Goal: Task Accomplishment & Management: Manage account settings

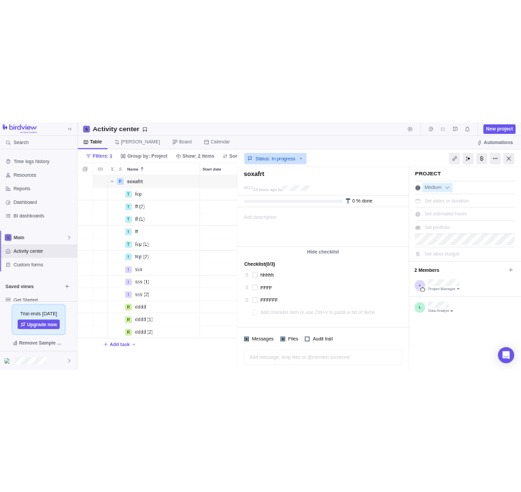
scroll to position [392, 320]
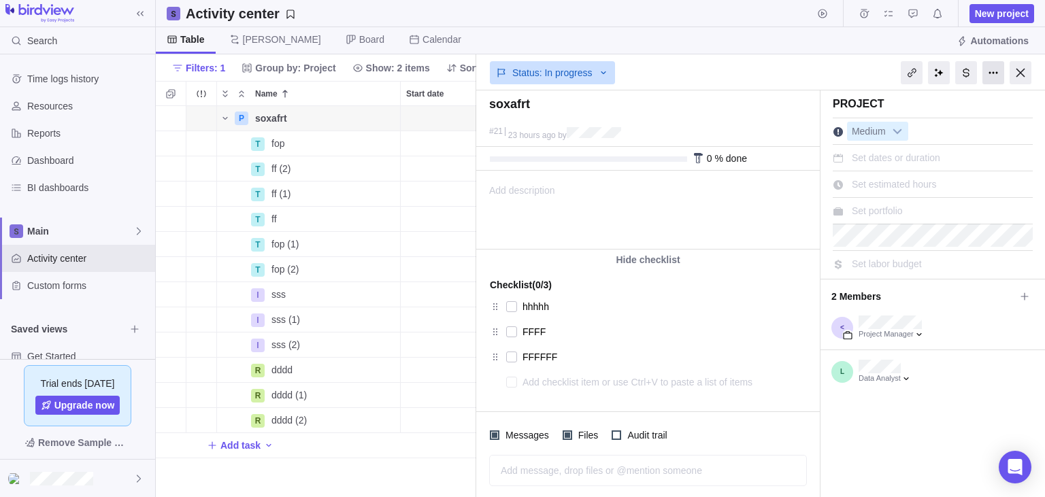
click at [998, 78] on div at bounding box center [993, 72] width 22 height 23
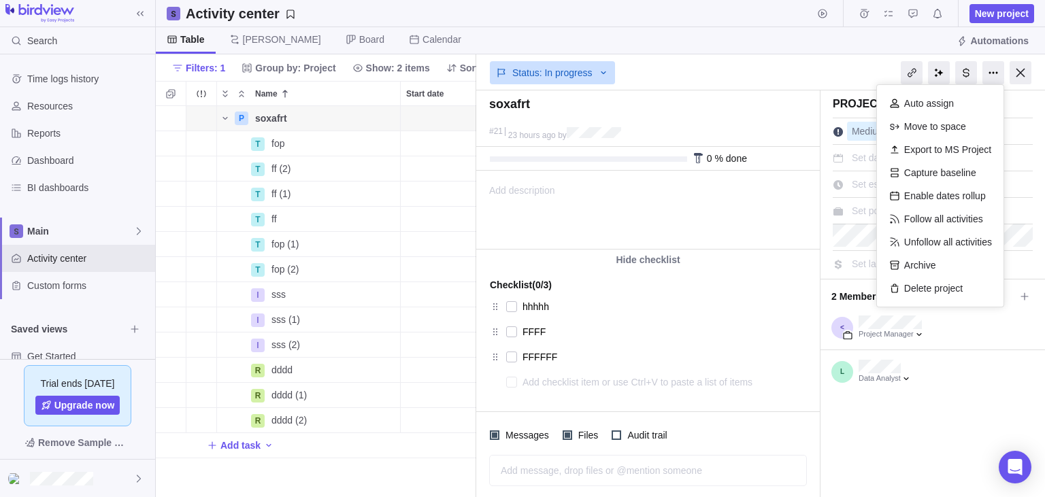
type textarea "x"
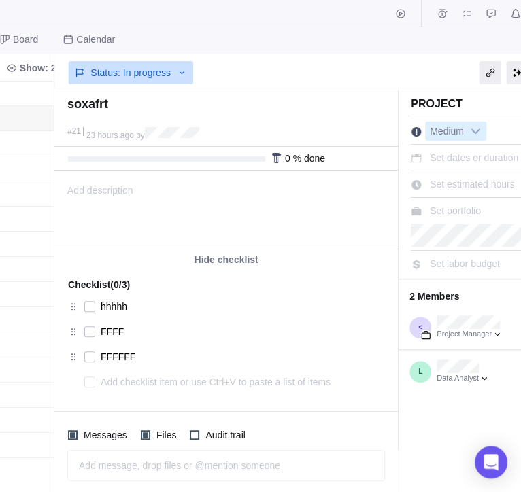
scroll to position [0, 448]
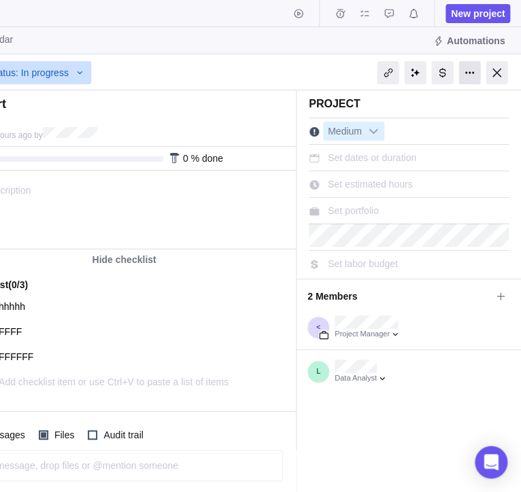
click at [464, 73] on div at bounding box center [469, 72] width 22 height 23
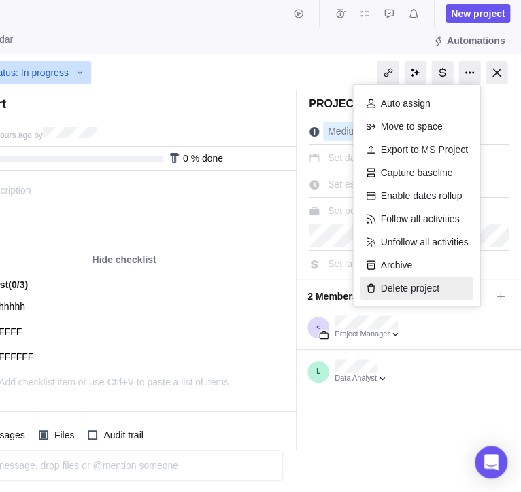
click at [453, 287] on div "Delete project" at bounding box center [416, 288] width 113 height 23
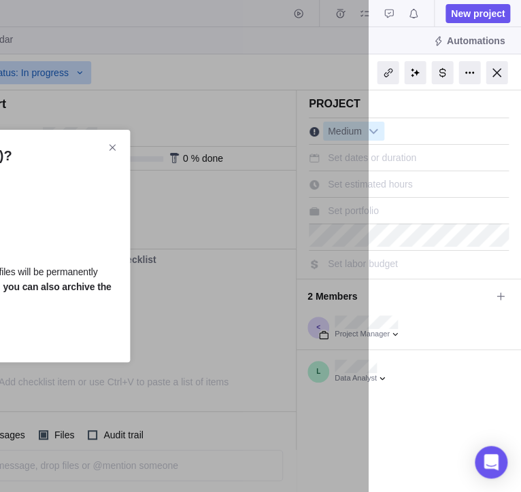
scroll to position [0, 24]
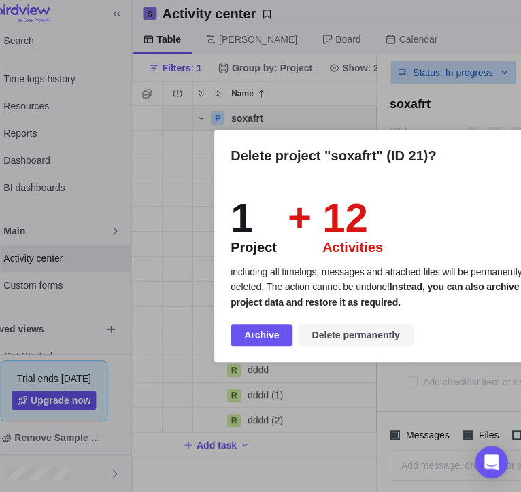
click at [332, 329] on span "Delete permanently" at bounding box center [356, 335] width 88 height 16
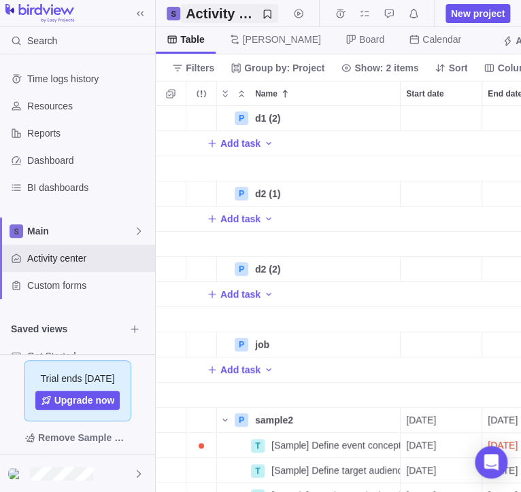
scroll to position [0, 1]
click at [478, 9] on span "New project" at bounding box center [478, 14] width 54 height 14
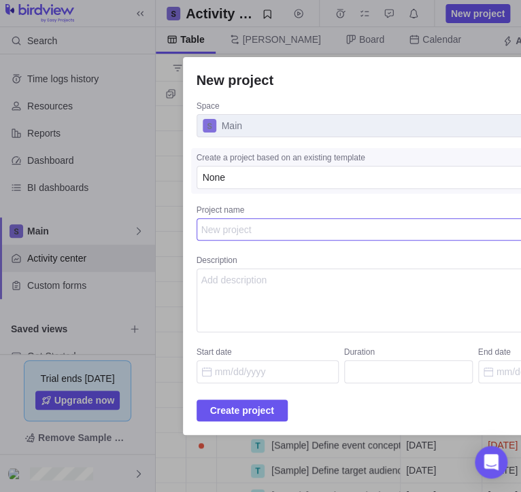
click at [442, 235] on textarea "Project name" at bounding box center [409, 229] width 424 height 23
type textarea "x"
type textarea "g"
type textarea "x"
type textarea "go"
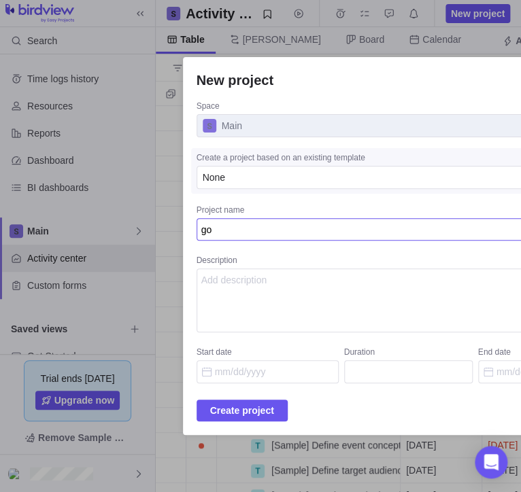
type textarea "x"
type textarea "goh"
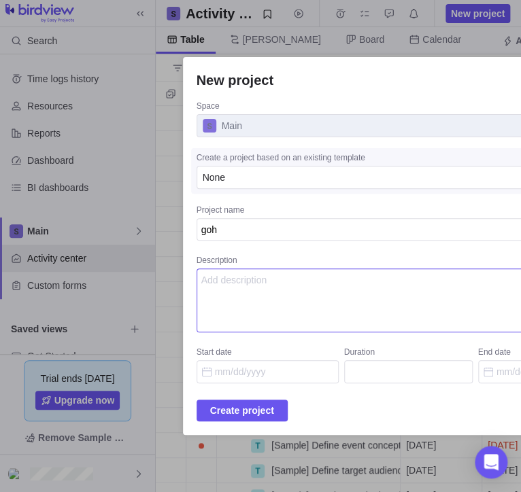
type textarea "x"
click at [378, 295] on textarea "Description" at bounding box center [409, 301] width 424 height 64
type textarea "dsf"
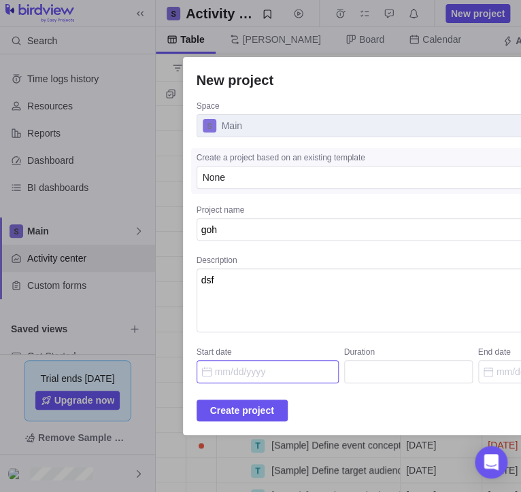
click at [318, 367] on input "Start date" at bounding box center [268, 372] width 142 height 23
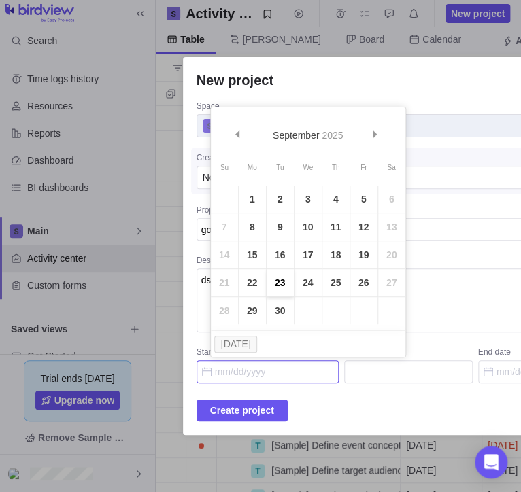
click at [280, 275] on link "23" at bounding box center [280, 282] width 27 height 27
type input "09/23/2025"
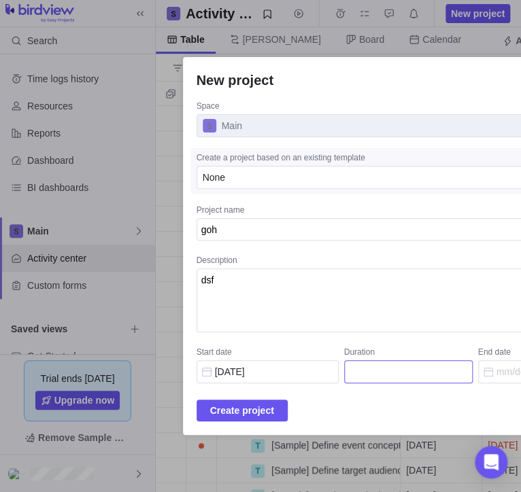
click at [400, 375] on input "Duration" at bounding box center [408, 372] width 129 height 23
click at [230, 414] on span "Create project" at bounding box center [242, 411] width 64 height 16
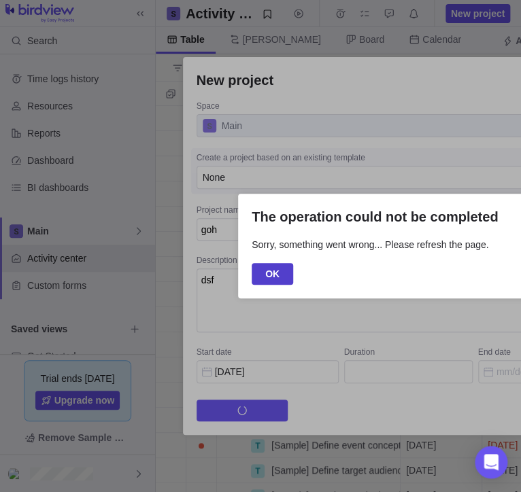
click at [267, 269] on span "OK" at bounding box center [272, 274] width 14 height 16
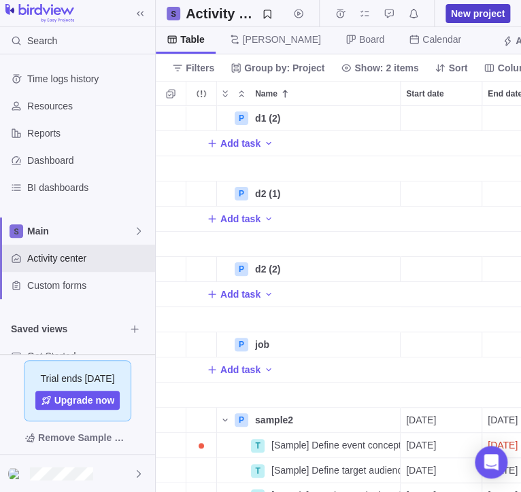
click at [473, 10] on span "New project" at bounding box center [478, 14] width 54 height 14
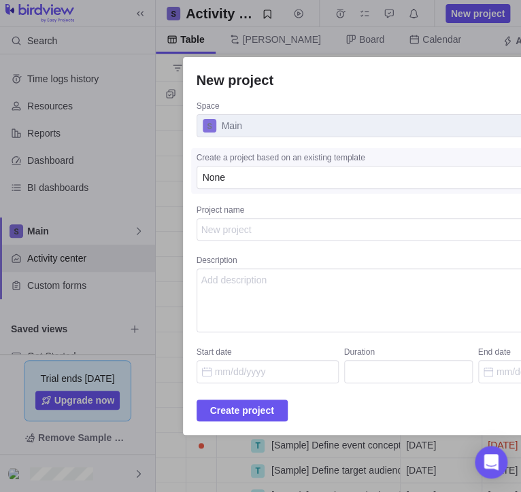
type textarea "x"
type textarea "d"
type textarea "x"
type textarea "de"
type textarea "x"
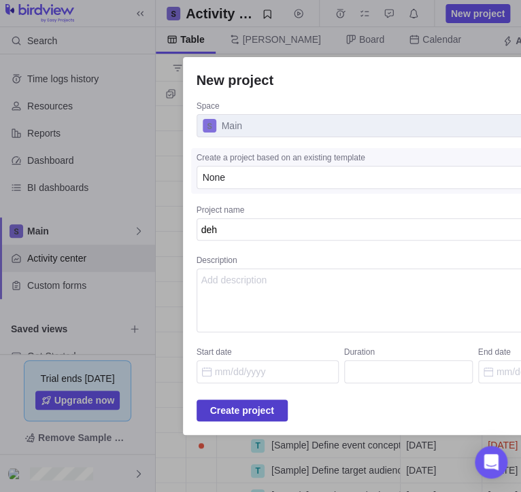
type textarea "deh"
type textarea "x"
click at [274, 414] on span "Create project" at bounding box center [242, 411] width 64 height 16
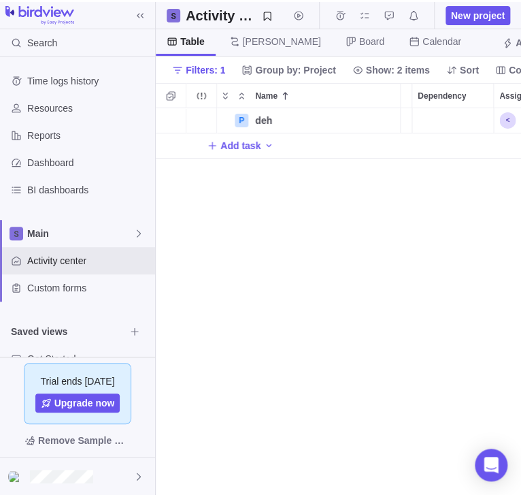
scroll to position [0, 505]
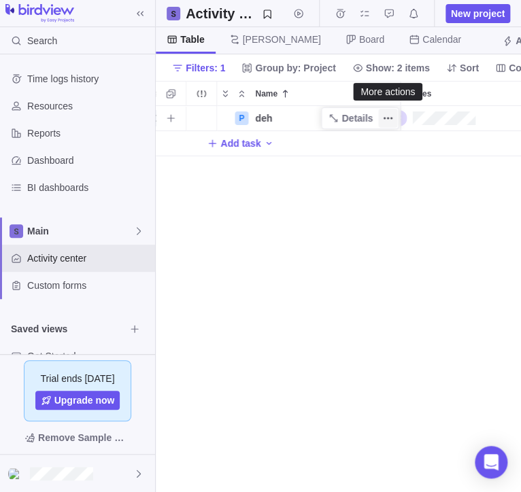
click at [380, 119] on span "More actions" at bounding box center [387, 118] width 19 height 19
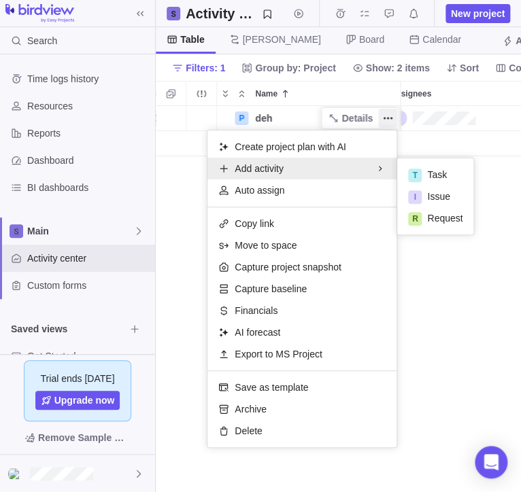
click at [454, 288] on div "P deh Details Open 22 Add task" at bounding box center [338, 299] width 365 height 386
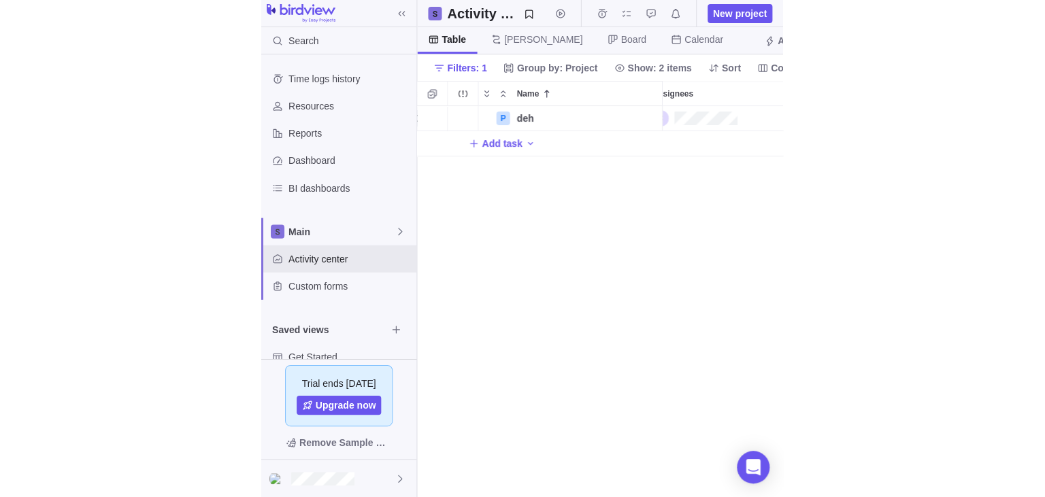
scroll to position [391, 365]
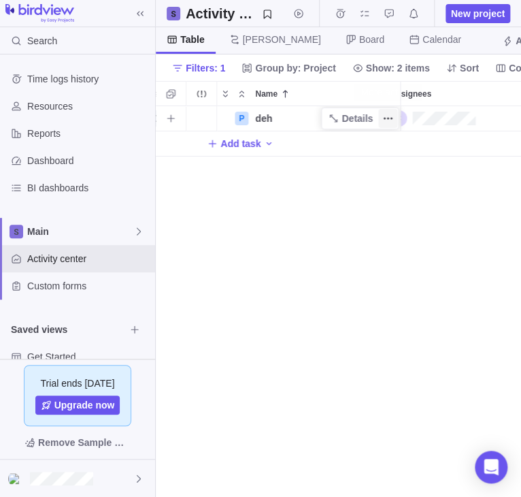
click at [384, 116] on icon "More actions" at bounding box center [387, 118] width 11 height 11
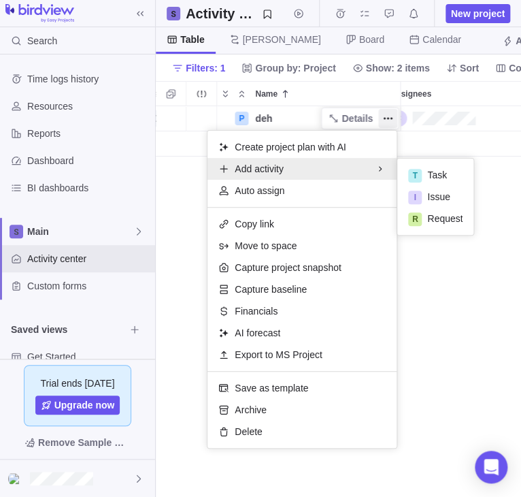
click at [456, 286] on div "P deh Details Open 22 Add task" at bounding box center [338, 301] width 365 height 391
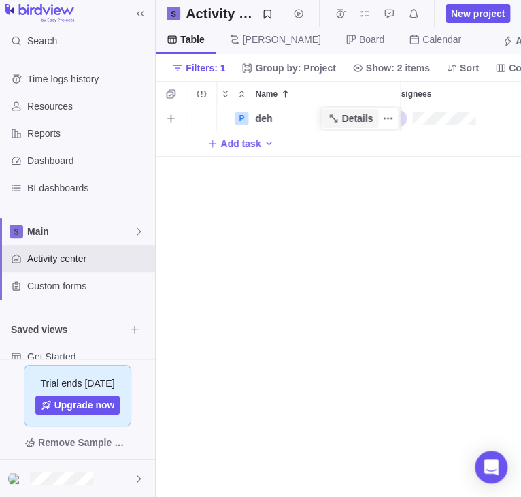
click at [355, 119] on span "Details" at bounding box center [356, 119] width 31 height 14
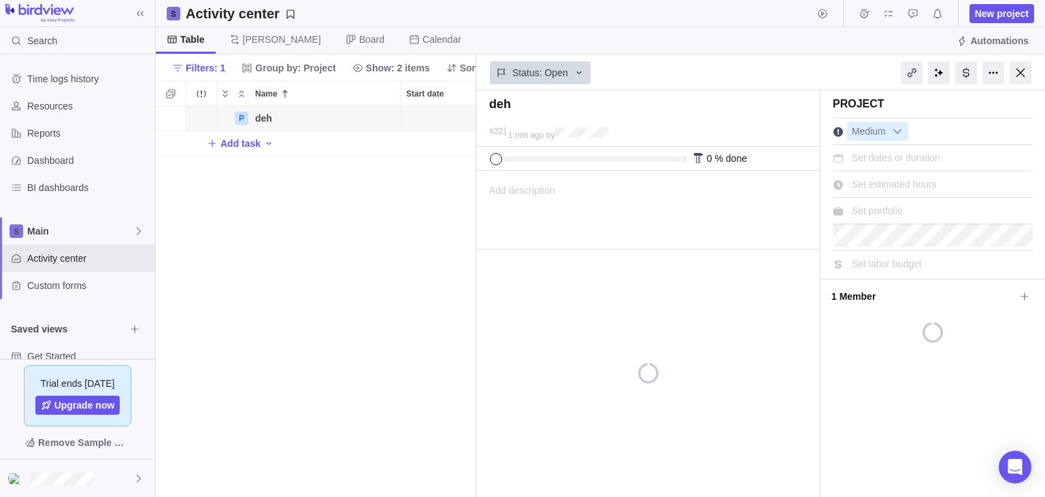
click at [371, 200] on div "P deh Details Open 22 Add task" at bounding box center [316, 302] width 320 height 392
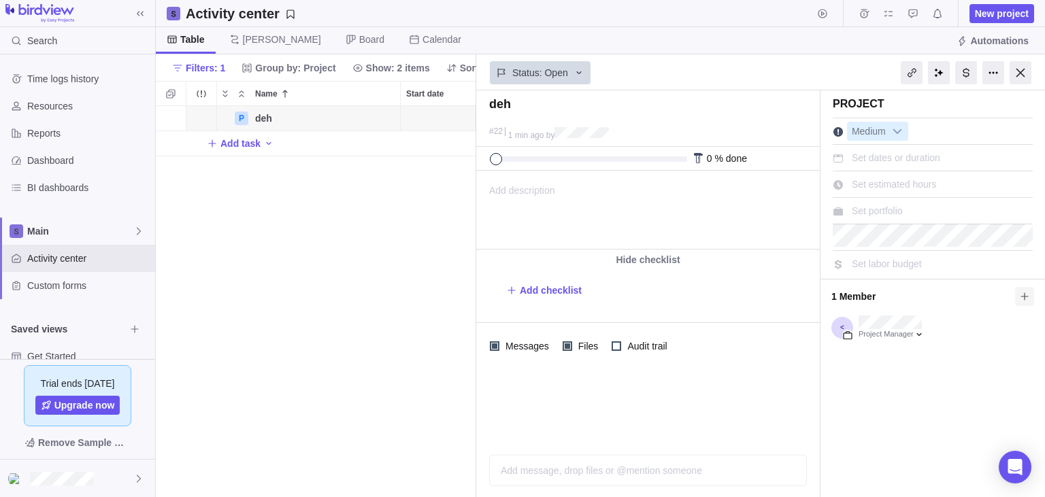
click at [520, 299] on icon at bounding box center [1024, 296] width 11 height 11
click at [520, 292] on span "1 Member" at bounding box center [923, 296] width 184 height 23
click at [520, 300] on icon at bounding box center [1024, 296] width 11 height 11
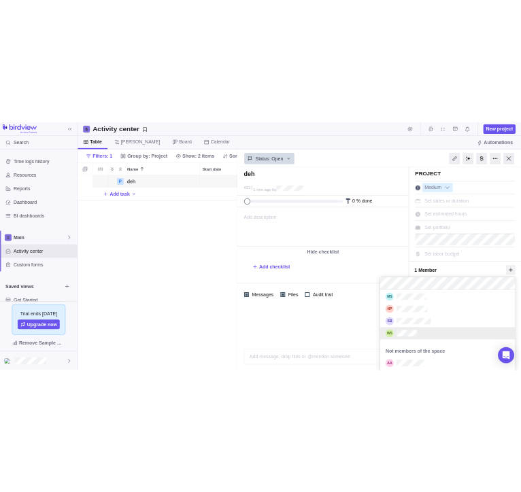
scroll to position [135, 0]
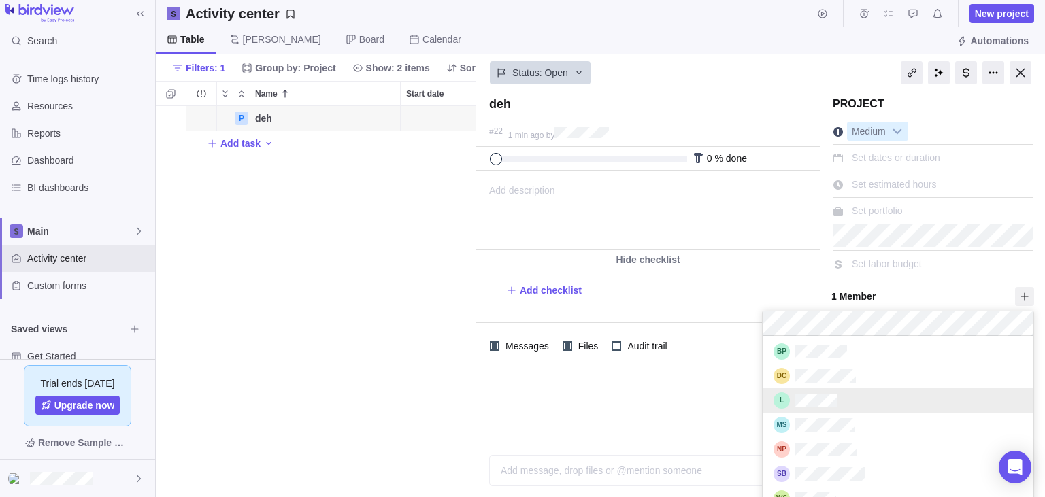
click at [520, 405] on div "grid" at bounding box center [898, 400] width 271 height 24
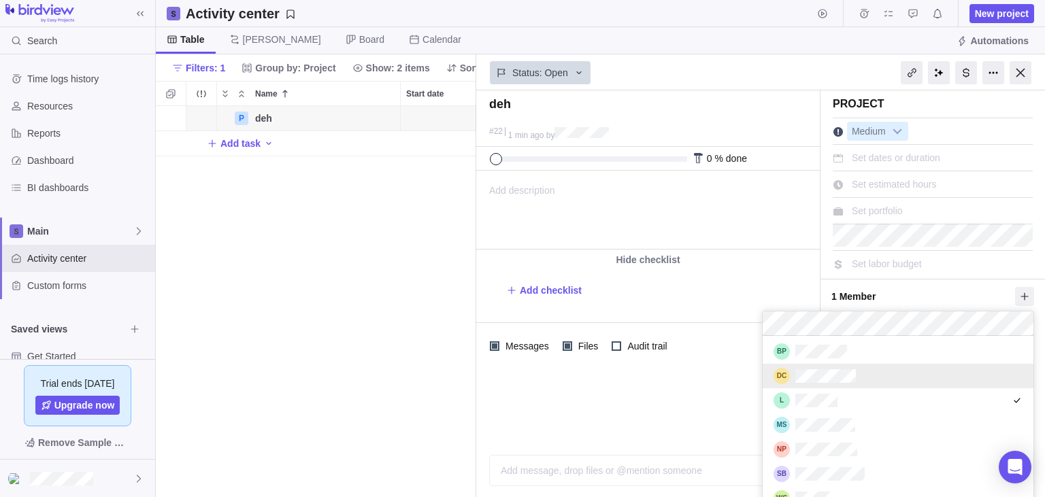
click at [520, 398] on div "deh #22 1 min ago by Project was completed on its planned end date Today due to…" at bounding box center [760, 293] width 569 height 407
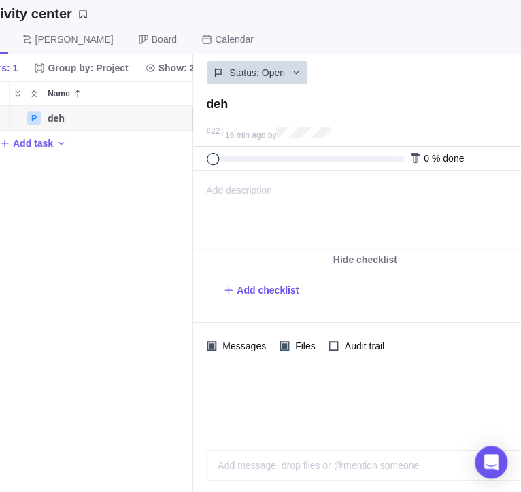
scroll to position [0, 448]
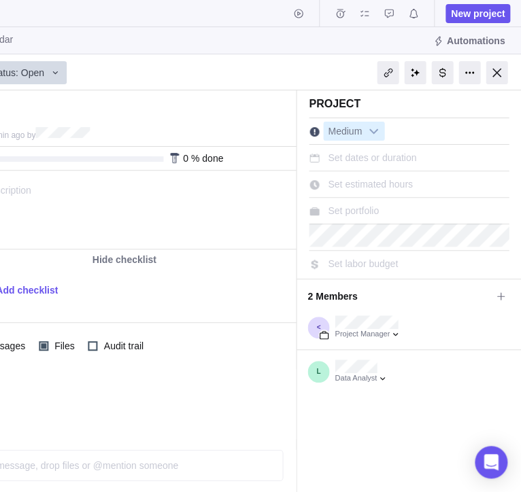
click at [456, 67] on div at bounding box center [439, 73] width 163 height 34
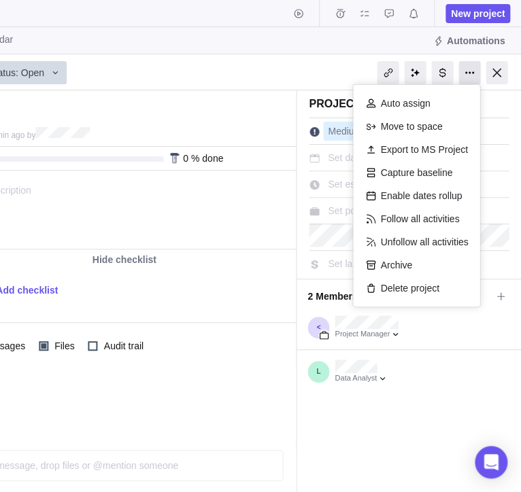
click at [469, 73] on div at bounding box center [469, 72] width 22 height 23
click at [443, 291] on div "Delete project" at bounding box center [416, 288] width 113 height 23
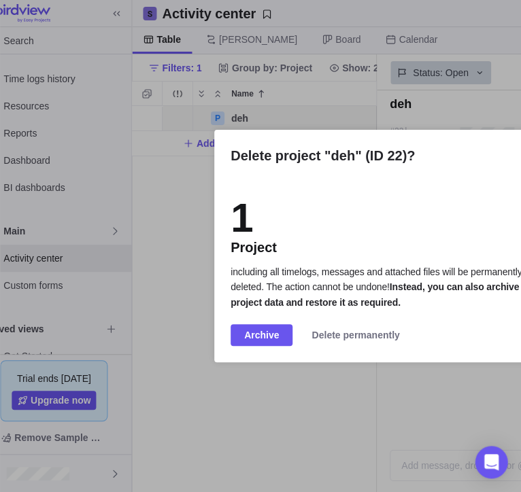
click at [333, 336] on span "Delete permanently" at bounding box center [356, 335] width 88 height 16
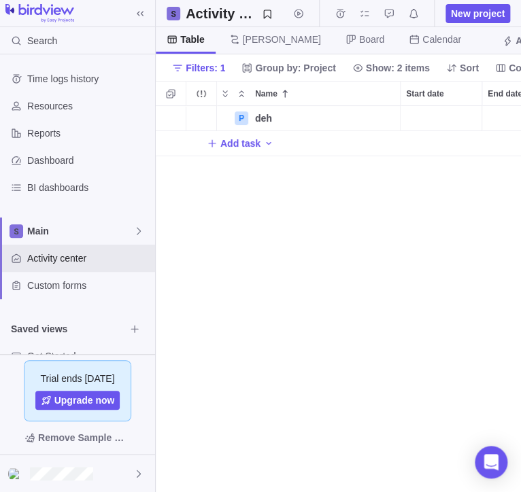
scroll to position [386, 365]
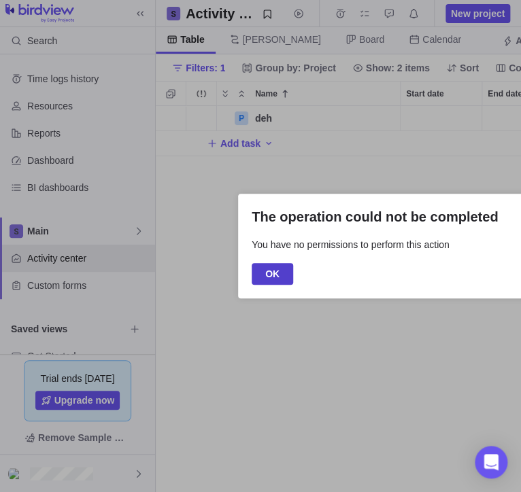
click at [283, 280] on span "OK" at bounding box center [272, 274] width 41 height 22
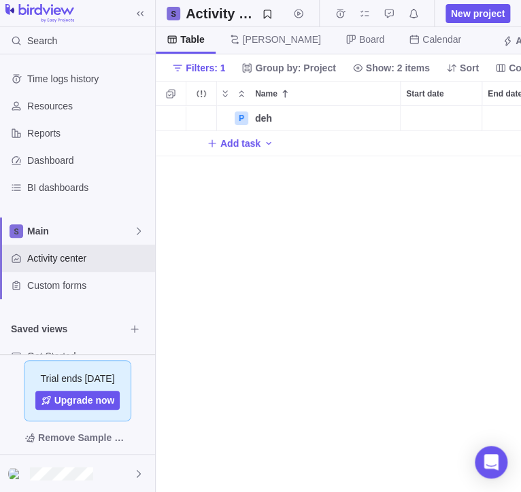
drag, startPoint x: 429, startPoint y: 202, endPoint x: 348, endPoint y: 152, distance: 95.0
click at [427, 202] on div "P deh Details Open 22 Add task" at bounding box center [338, 299] width 365 height 386
click at [344, 118] on span "Details" at bounding box center [356, 119] width 31 height 14
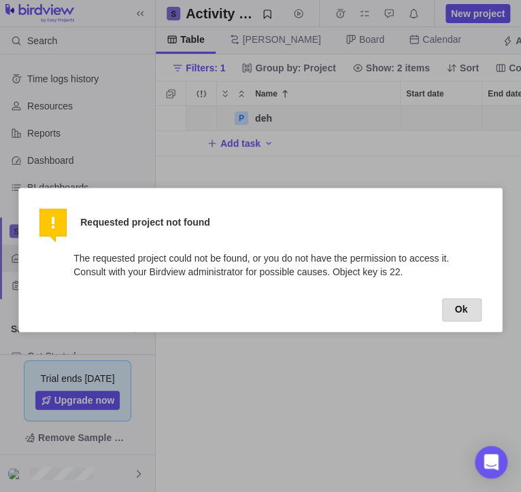
click at [463, 310] on button "Ok" at bounding box center [462, 310] width 40 height 23
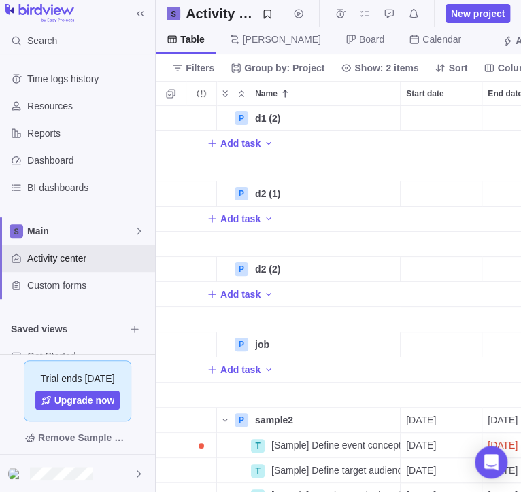
scroll to position [386, 365]
